Goal: Task Accomplishment & Management: Complete application form

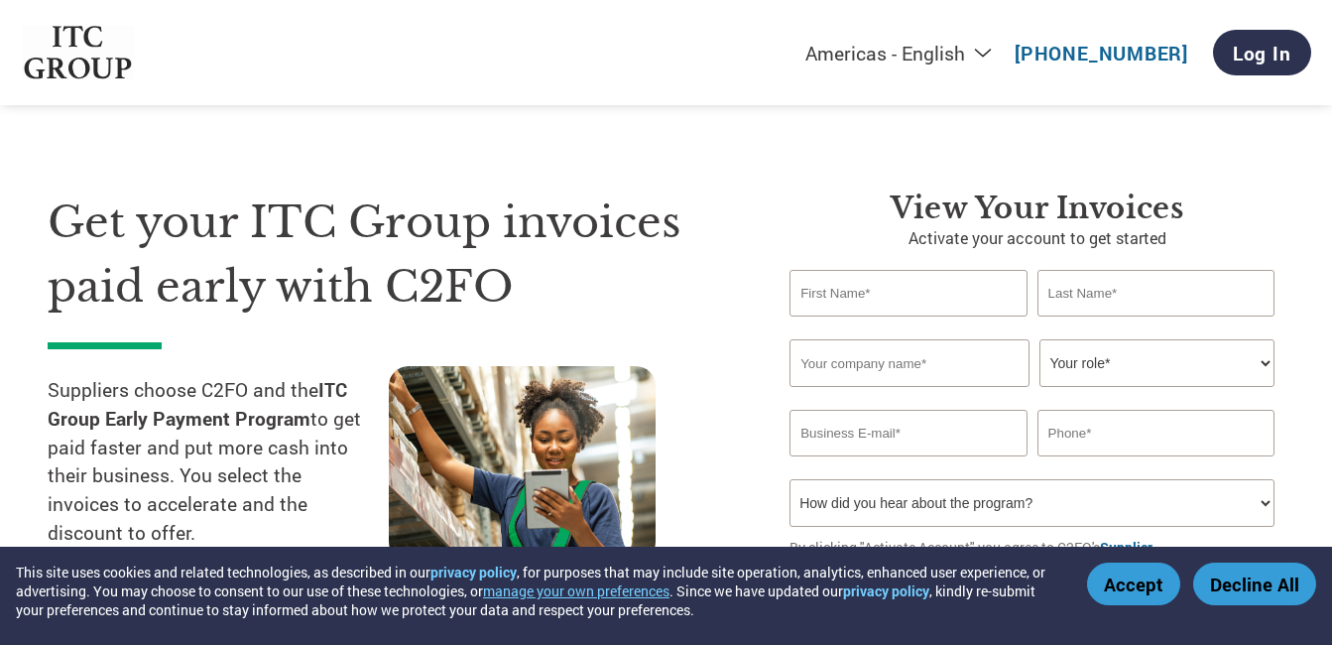
click at [925, 304] on input "text" at bounding box center [907, 293] width 237 height 47
type input "SANDEEP"
type input "[PERSON_NAME]"
click at [901, 362] on input "text" at bounding box center [909, 363] width 240 height 48
type input "PATANJALI PARIVAHAN PVT. LTD."
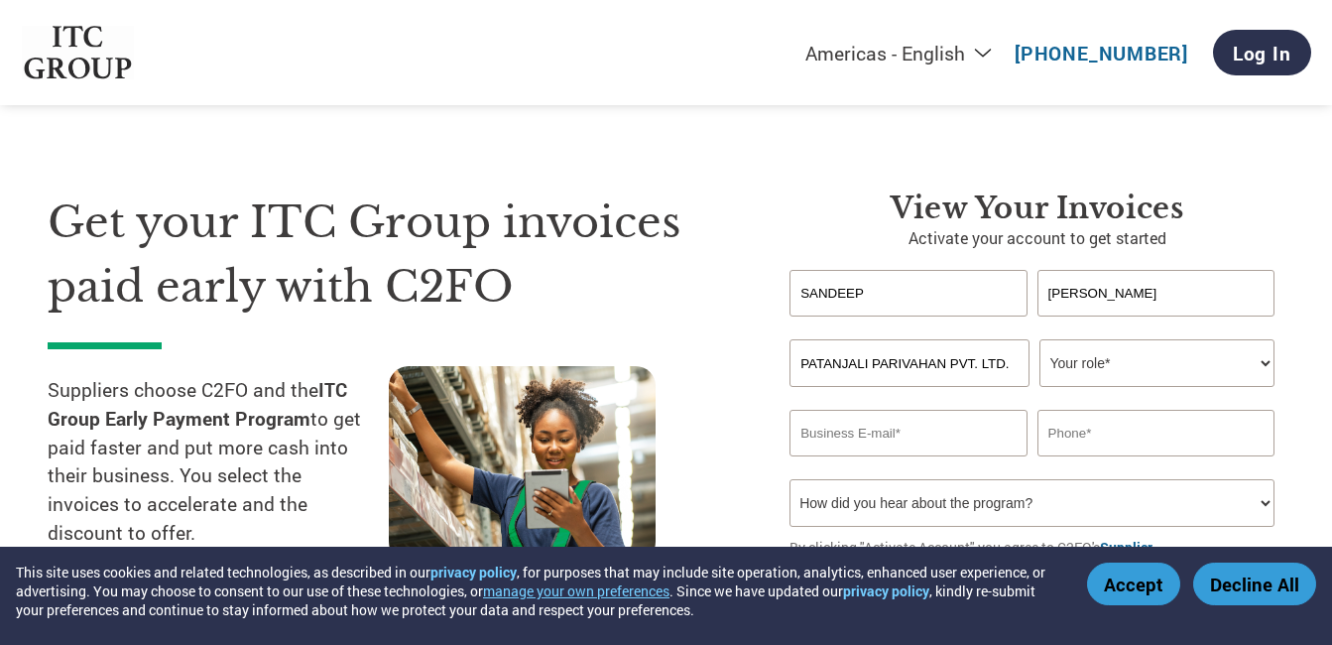
click at [1121, 361] on select "Your role* CFO Controller Credit Manager Finance Director Treasurer CEO Preside…" at bounding box center [1156, 363] width 235 height 48
click at [1158, 362] on select "Your role* CFO Controller Credit Manager Finance Director Treasurer CEO Preside…" at bounding box center [1156, 363] width 235 height 48
select select "OFFICE_MANAGER"
click at [1039, 339] on select "Your role* CFO Controller Credit Manager Finance Director Treasurer CEO Preside…" at bounding box center [1156, 363] width 235 height 48
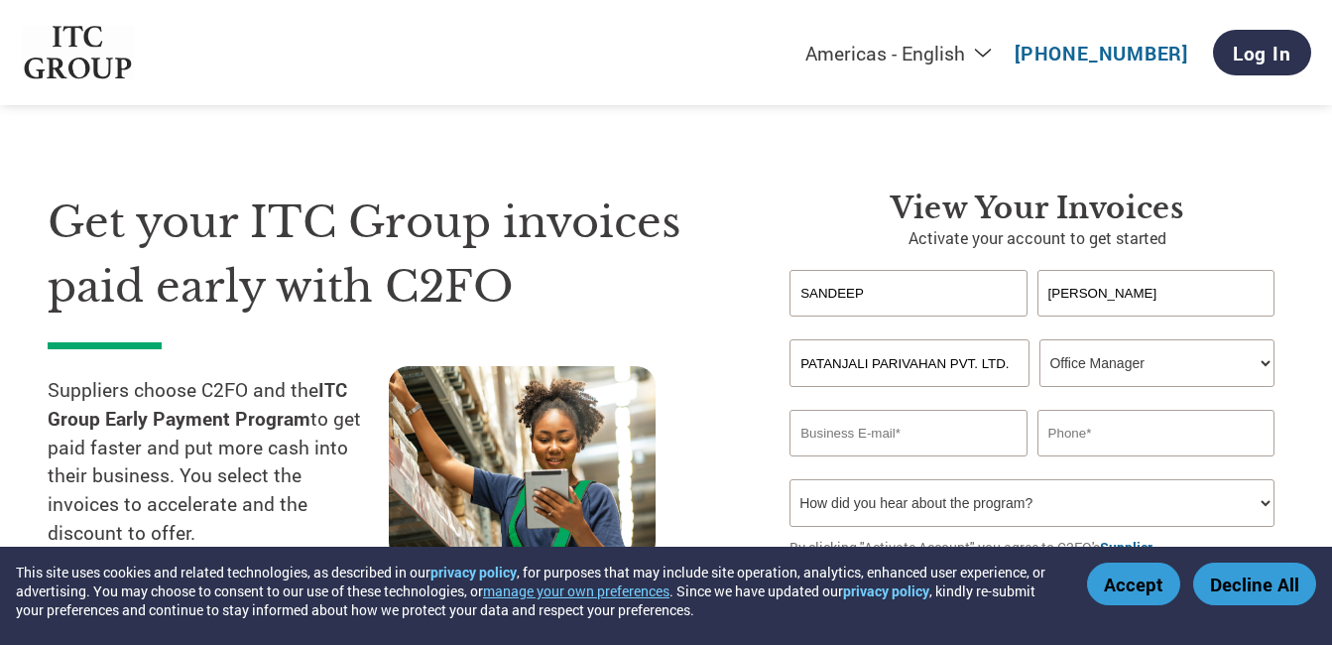
click at [849, 441] on input "email" at bounding box center [907, 433] width 237 height 47
type input "[EMAIL_ADDRESS][DOMAIN_NAME]"
click at [1092, 441] on input "text" at bounding box center [1155, 433] width 237 height 47
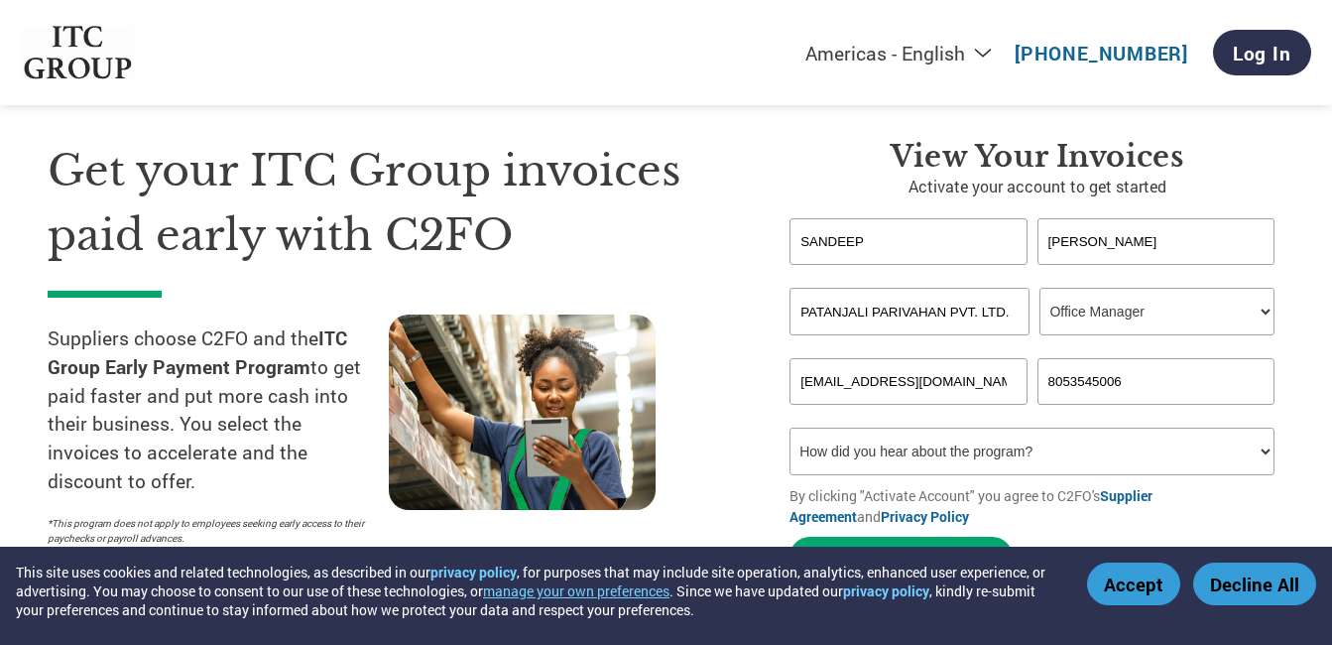
scroll to position [99, 0]
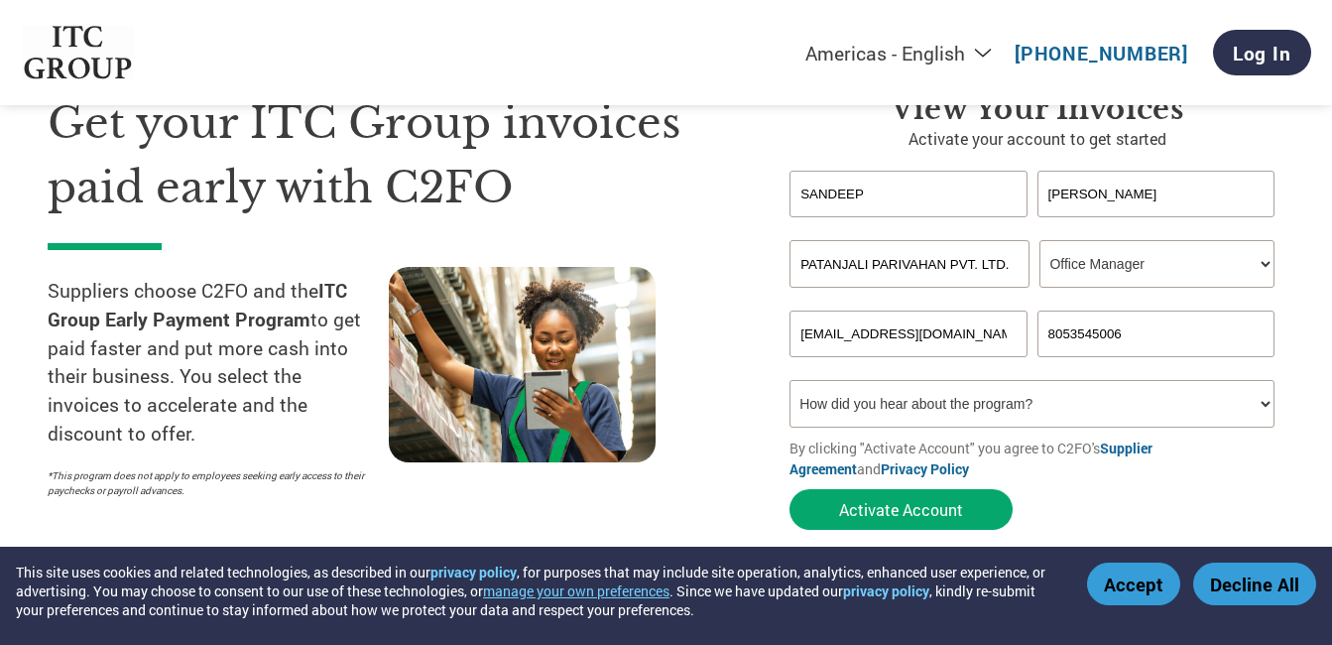
type input "8053545006"
click at [1144, 403] on select "How did you hear about the program? Received a letter Email Social Media Online…" at bounding box center [1031, 404] width 485 height 48
click at [1174, 407] on select "How did you hear about the program? Received a letter Email Social Media Online…" at bounding box center [1031, 404] width 485 height 48
select select "Email"
click at [789, 380] on select "How did you hear about the program? Received a letter Email Social Media Online…" at bounding box center [1031, 404] width 485 height 48
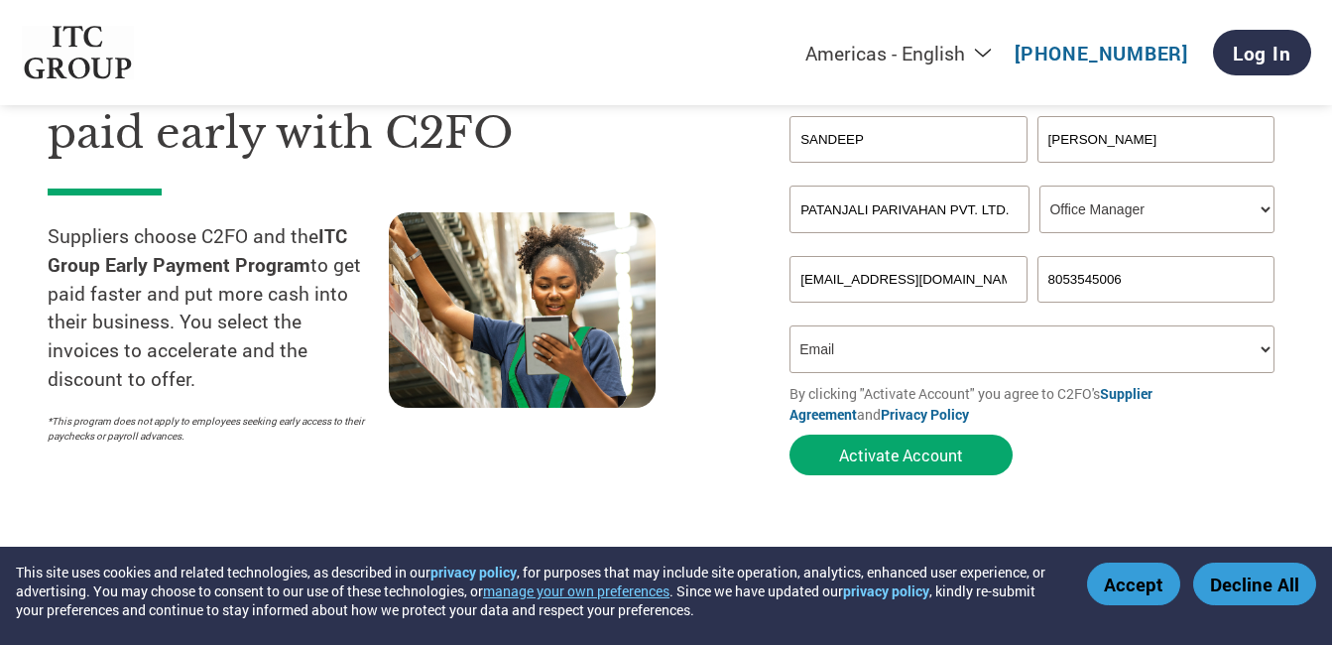
scroll to position [198, 0]
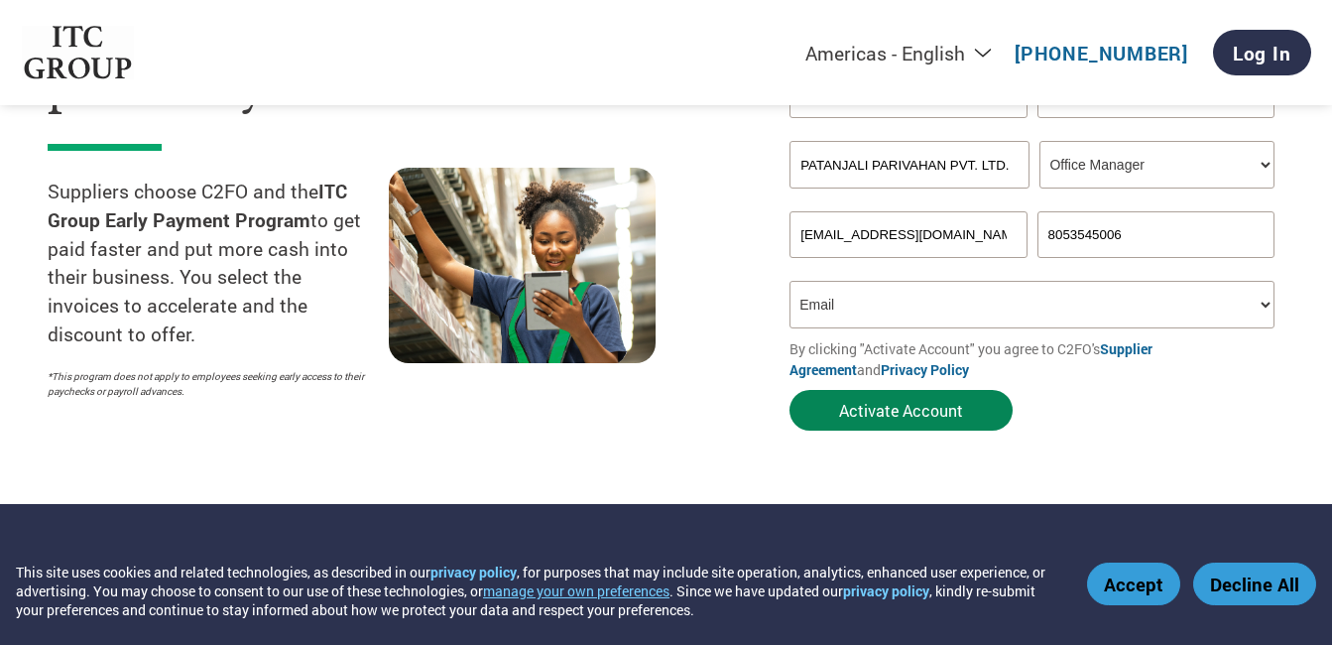
click at [895, 406] on button "Activate Account" at bounding box center [900, 410] width 223 height 41
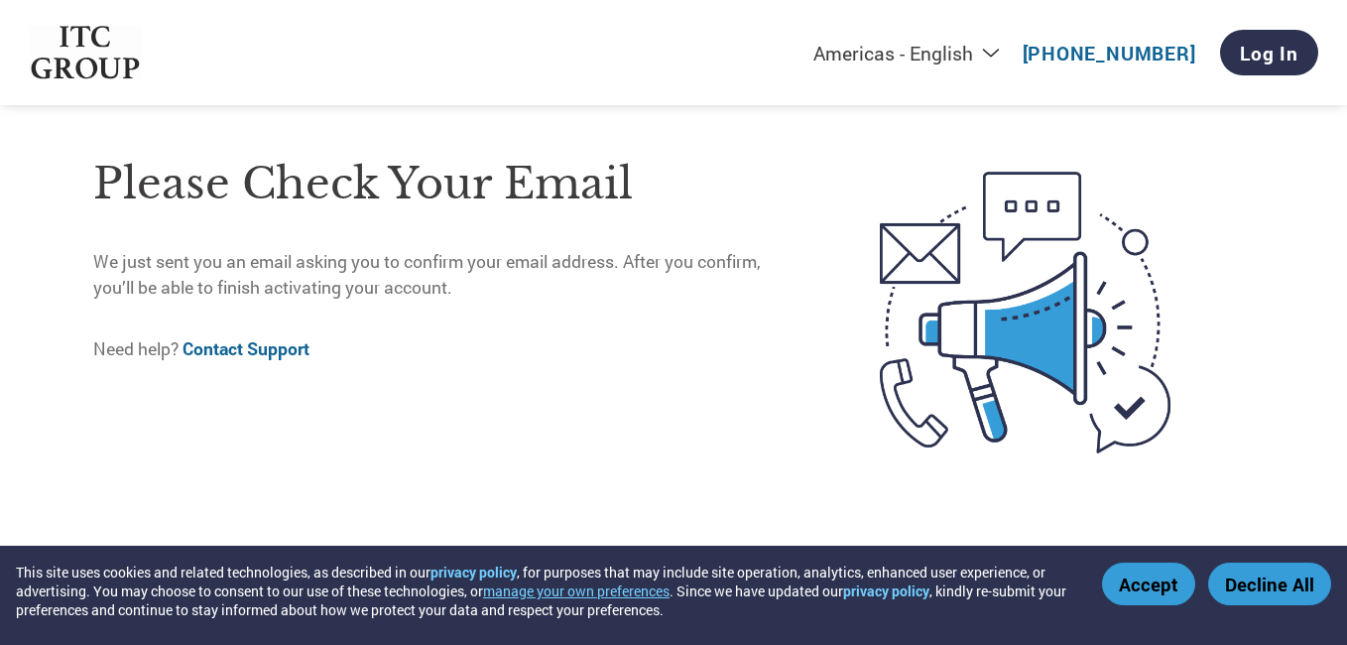
click at [1159, 582] on button "Accept" at bounding box center [1148, 583] width 93 height 43
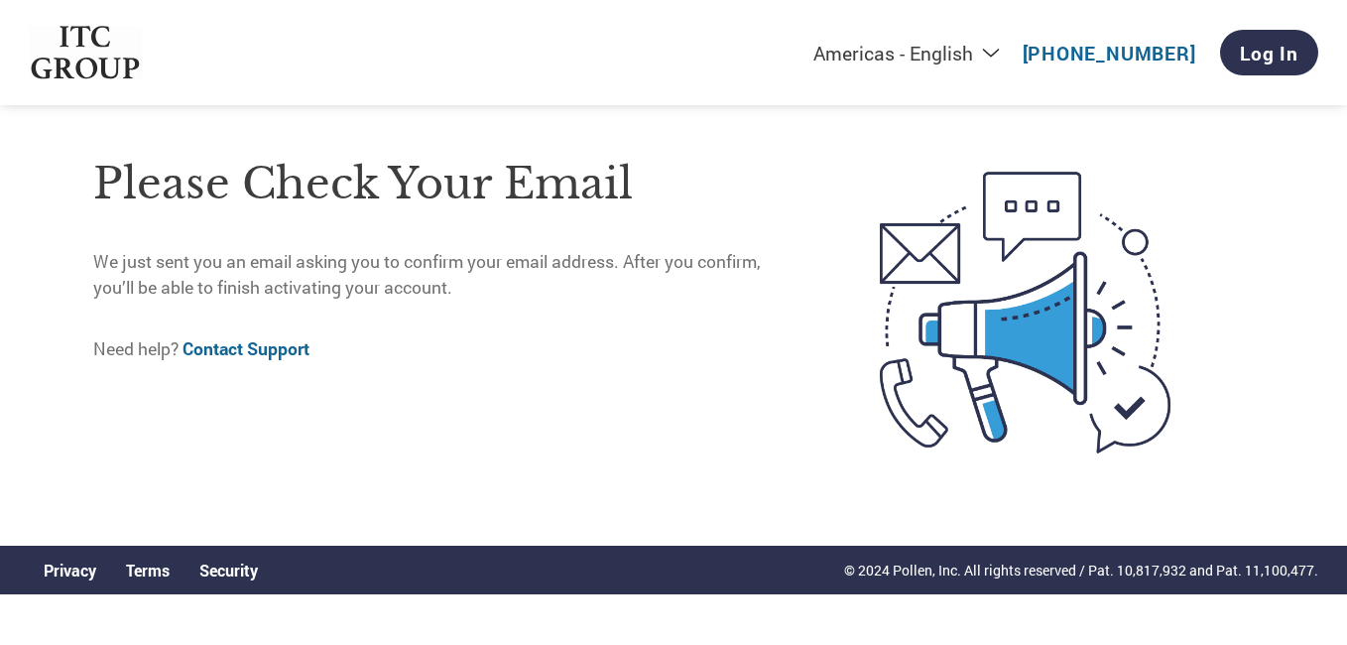
click at [70, 565] on link "Privacy" at bounding box center [70, 569] width 53 height 21
click at [1272, 49] on link "Log In" at bounding box center [1269, 53] width 98 height 46
